Goal: Information Seeking & Learning: Learn about a topic

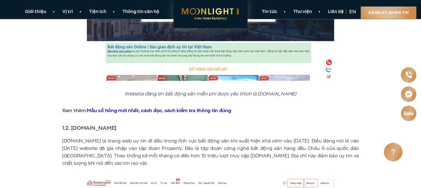
scroll to position [394, 0]
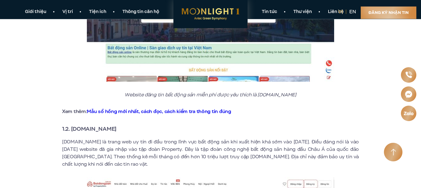
drag, startPoint x: 134, startPoint y: 122, endPoint x: 72, endPoint y: 118, distance: 61.4
click at [72, 124] on h3 "1.2. [DOMAIN_NAME]" at bounding box center [210, 128] width 297 height 9
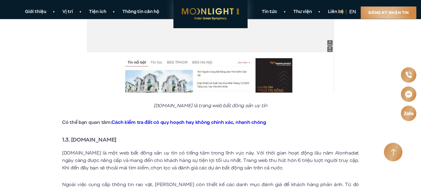
scroll to position [594, 0]
drag, startPoint x: 133, startPoint y: 132, endPoint x: 71, endPoint y: 124, distance: 62.4
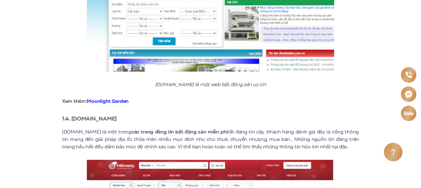
scroll to position [931, 0]
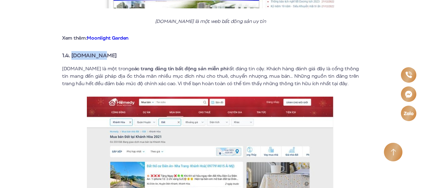
drag, startPoint x: 111, startPoint y: 47, endPoint x: 73, endPoint y: 45, distance: 38.4
click at [73, 51] on h3 "1.4. [DOMAIN_NAME]" at bounding box center [210, 55] width 297 height 9
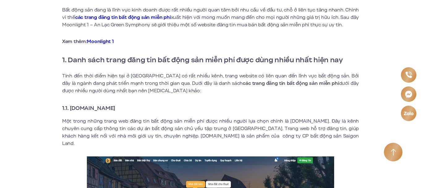
scroll to position [201, 0]
drag, startPoint x: 143, startPoint y: 107, endPoint x: 71, endPoint y: 104, distance: 72.4
click at [71, 104] on h3 "1.1. [DOMAIN_NAME]" at bounding box center [210, 107] width 297 height 9
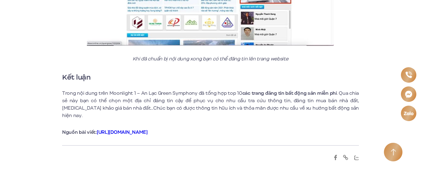
scroll to position [2912, 0]
click at [251, 89] on p "Trong nội dung trên Moonlight 1 – An Lạc Green Symphony đã tổng hợp top 10 các …" at bounding box center [210, 104] width 297 height 30
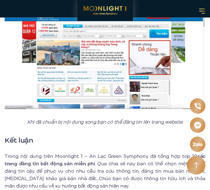
scroll to position [2757, 0]
